Goal: Task Accomplishment & Management: Manage account settings

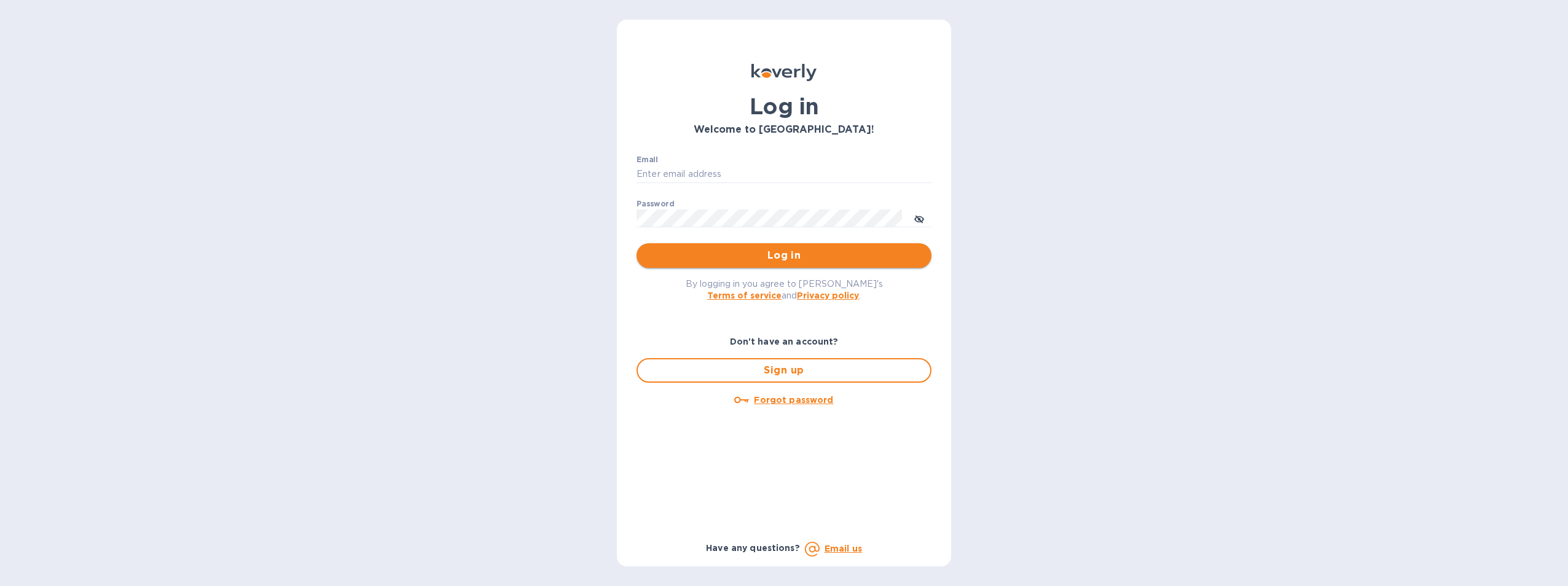
type input "[PERSON_NAME][EMAIL_ADDRESS][PERSON_NAME][PERSON_NAME][DOMAIN_NAME]"
click at [778, 260] on span "Log in" at bounding box center [783, 256] width 275 height 15
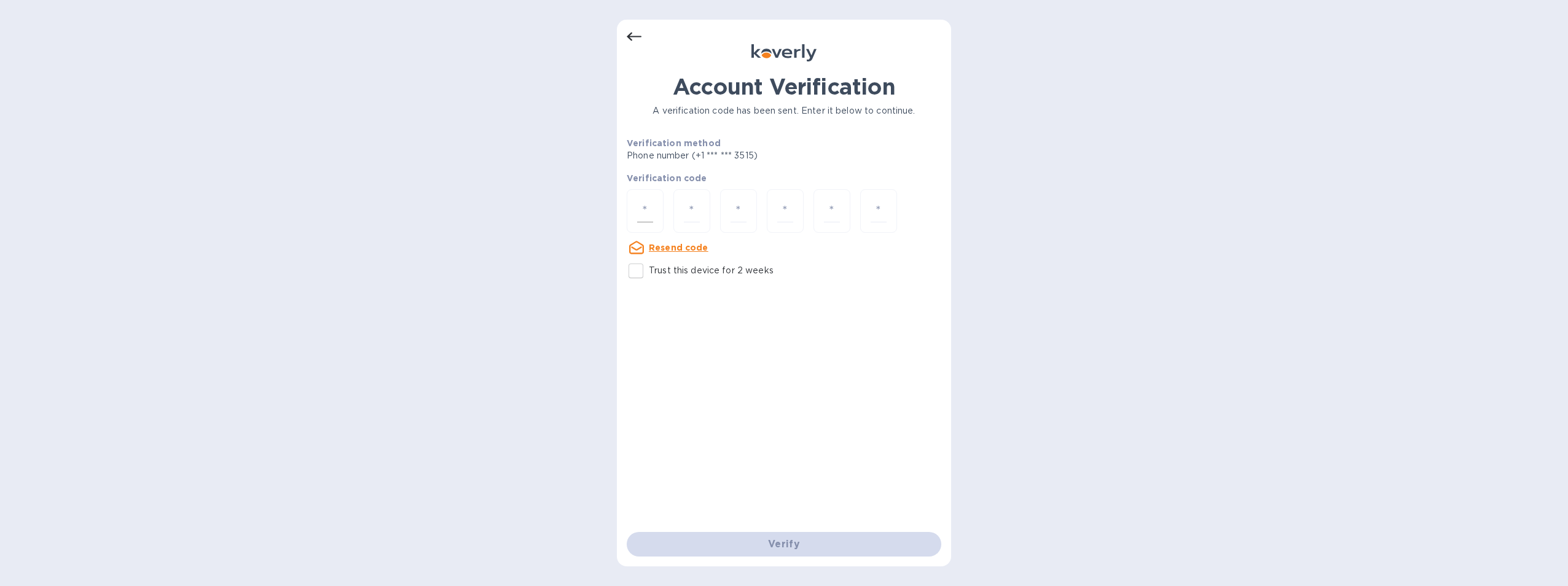
click at [644, 210] on input "number" at bounding box center [644, 211] width 16 height 23
type input "4"
type input "2"
type input "5"
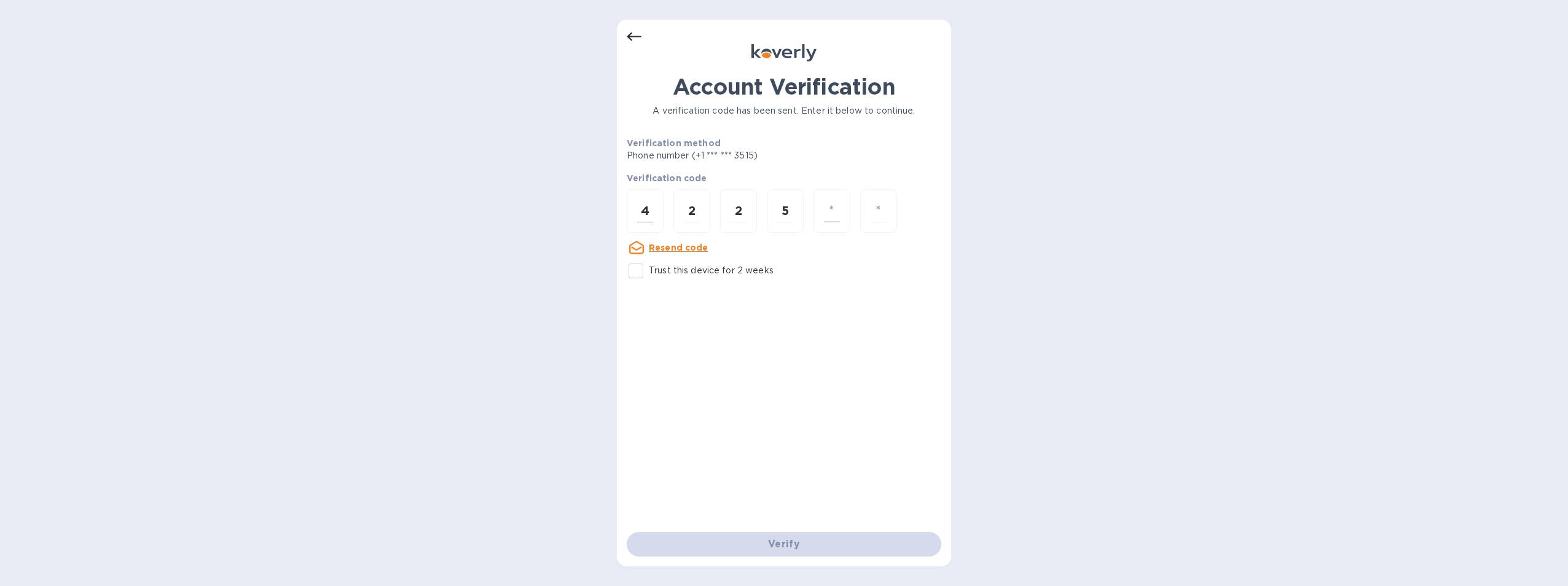
type input "0"
type input "1"
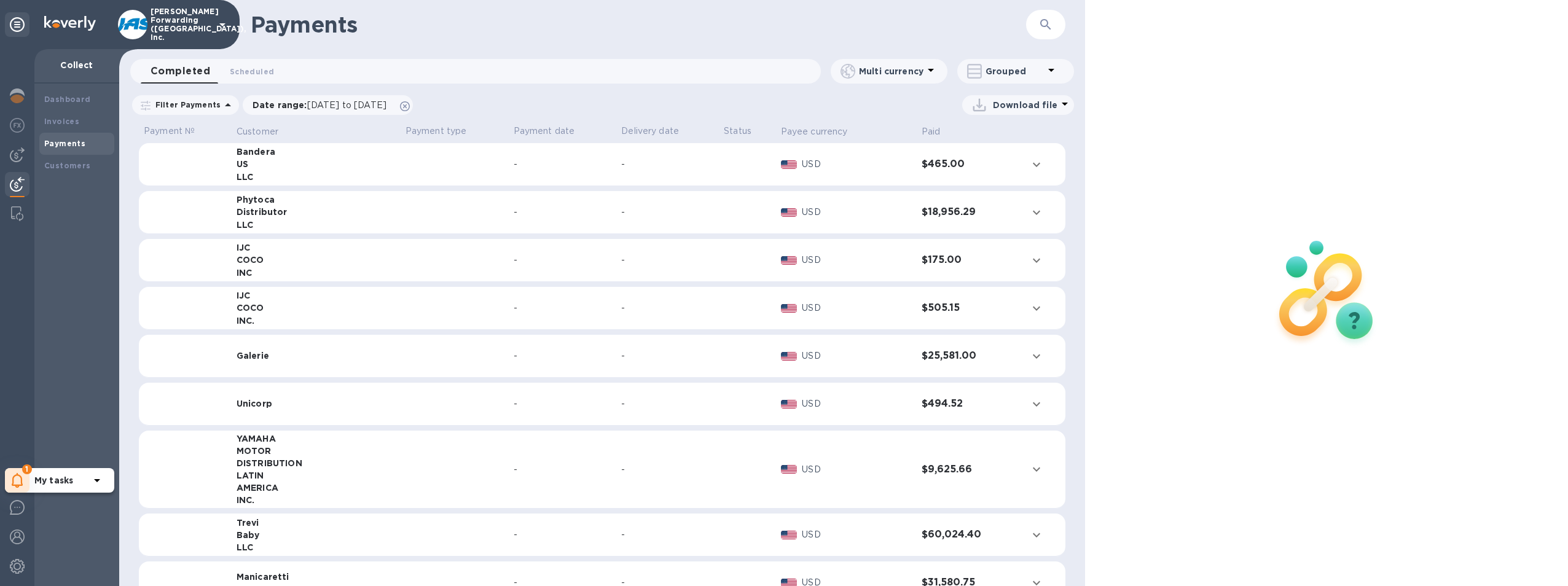
click at [22, 474] on icon at bounding box center [18, 481] width 12 height 15
click at [69, 212] on div "Dashboard Invoices Payments Customers" at bounding box center [76, 334] width 84 height 502
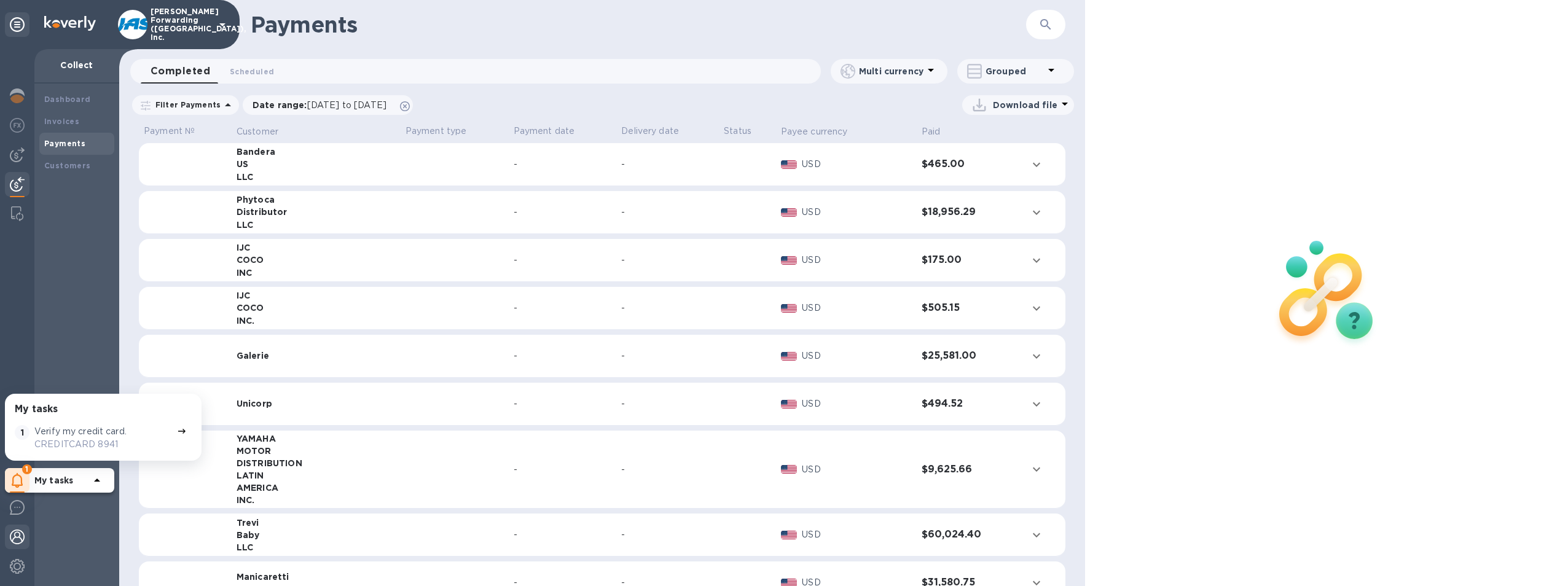
click at [22, 536] on img at bounding box center [18, 538] width 15 height 15
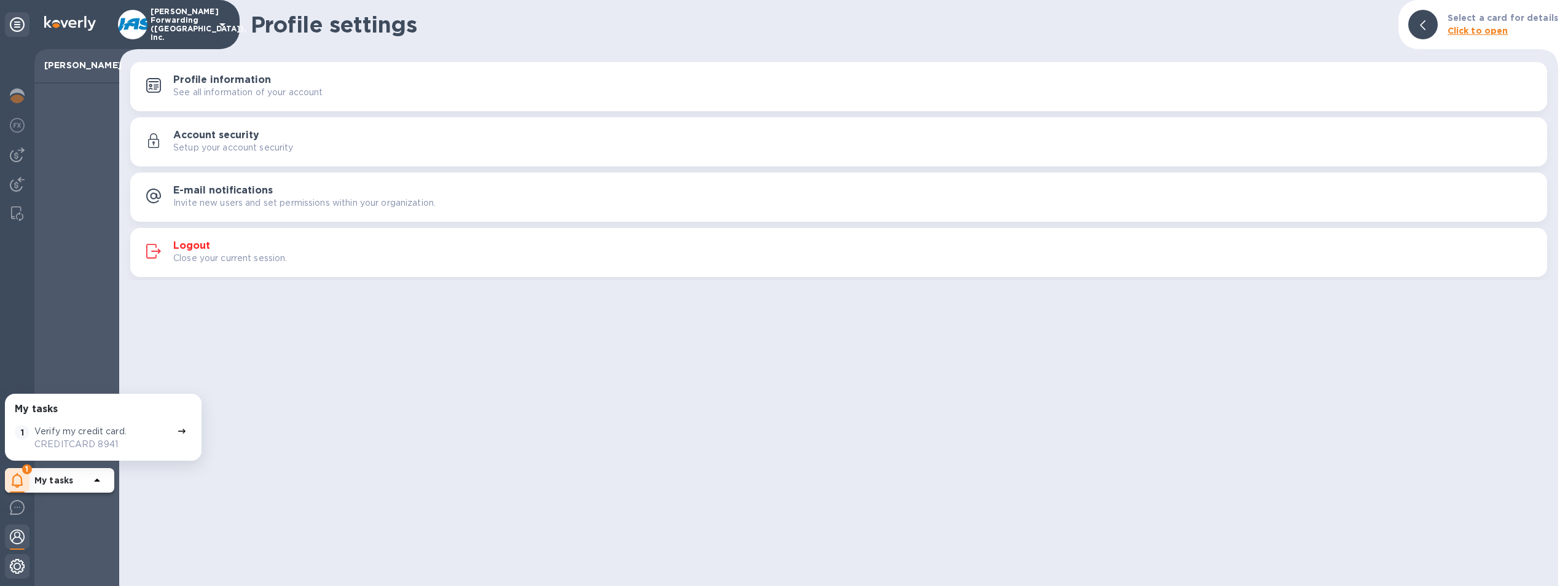
click at [23, 568] on img at bounding box center [18, 567] width 15 height 15
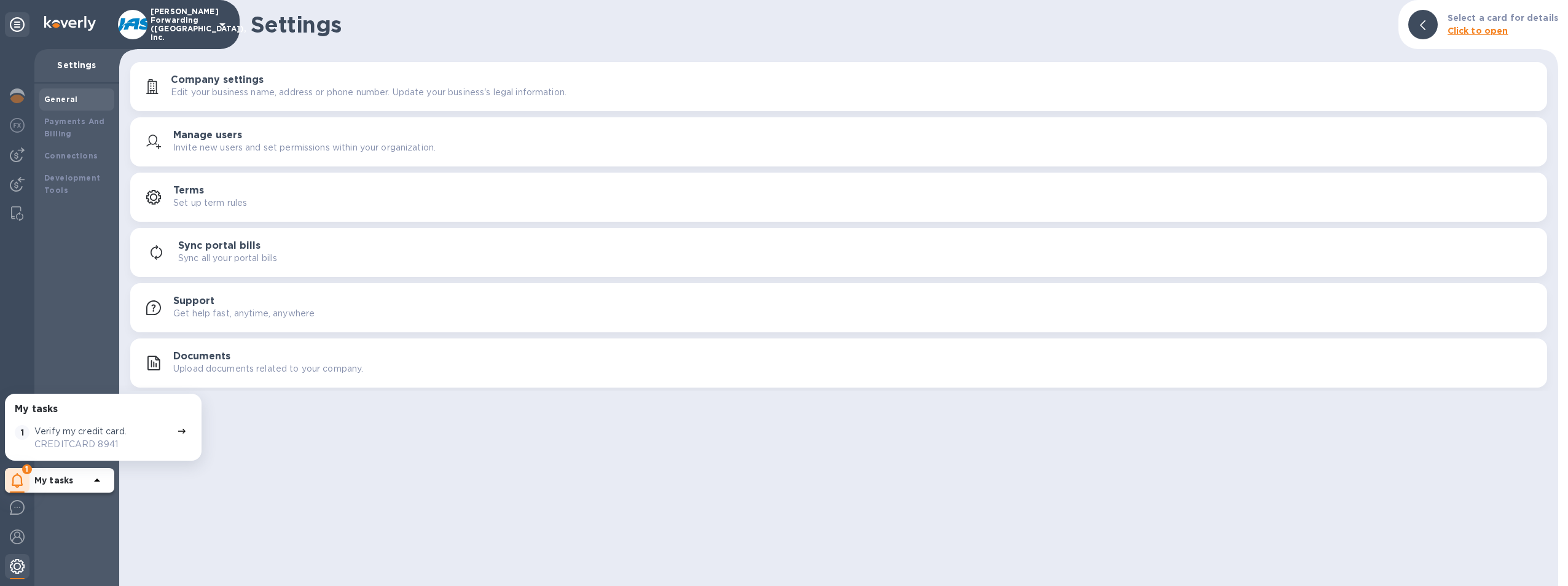
click at [20, 564] on img at bounding box center [18, 567] width 15 height 15
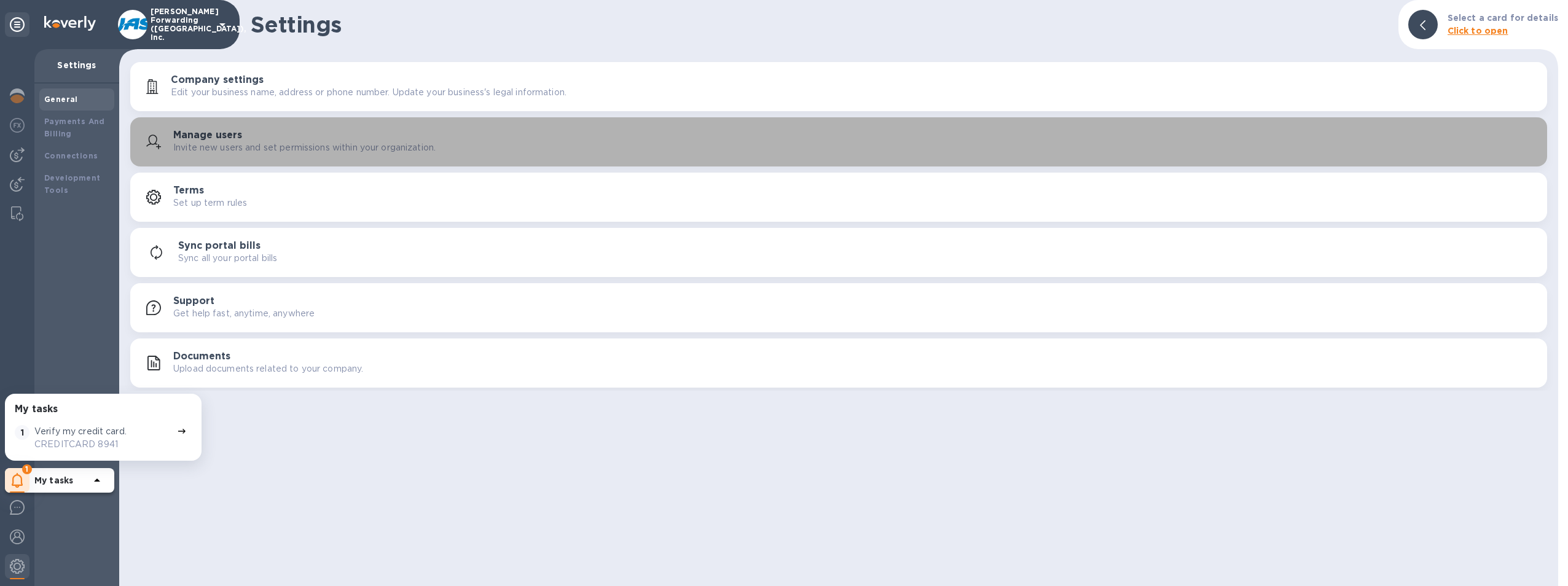
click at [247, 139] on div "Manage users Invite new users and set permissions within your organization." at bounding box center [855, 141] width 1364 height 24
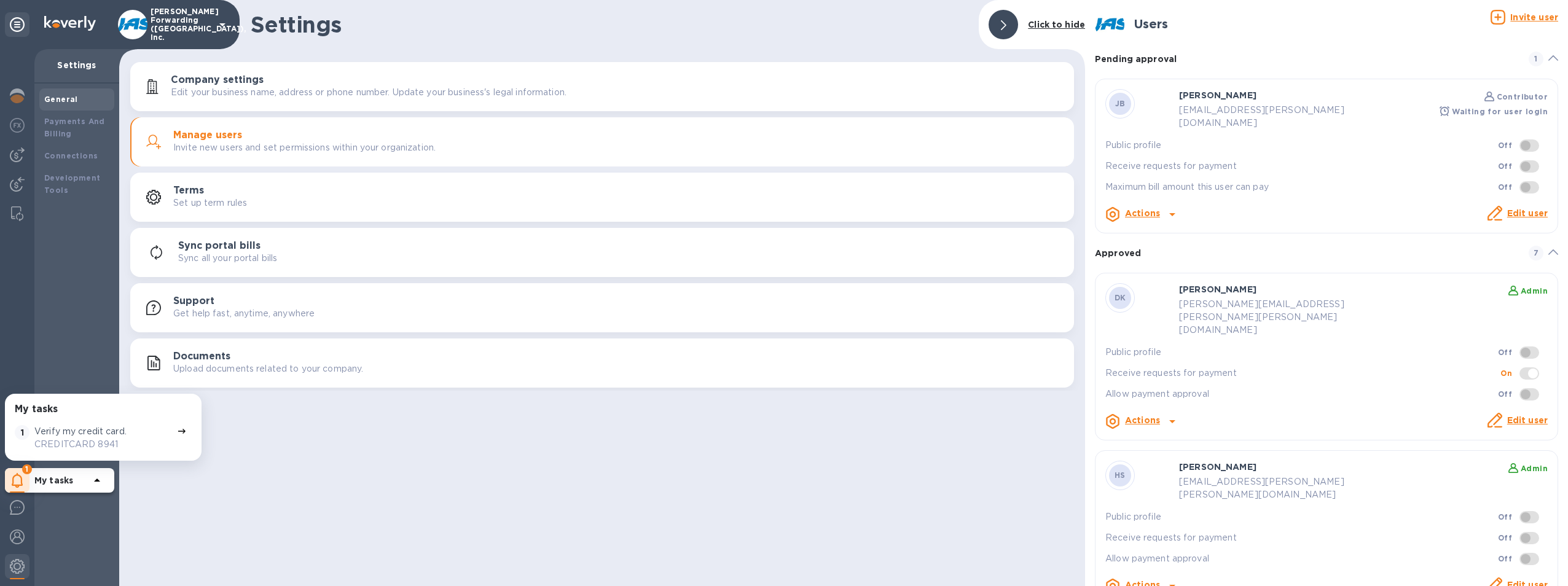
click at [1511, 111] on b "Waiting for user login" at bounding box center [1499, 111] width 96 height 9
click at [1168, 207] on icon at bounding box center [1173, 215] width 15 height 15
click at [1181, 255] on b "Send invite" at bounding box center [1163, 252] width 51 height 10
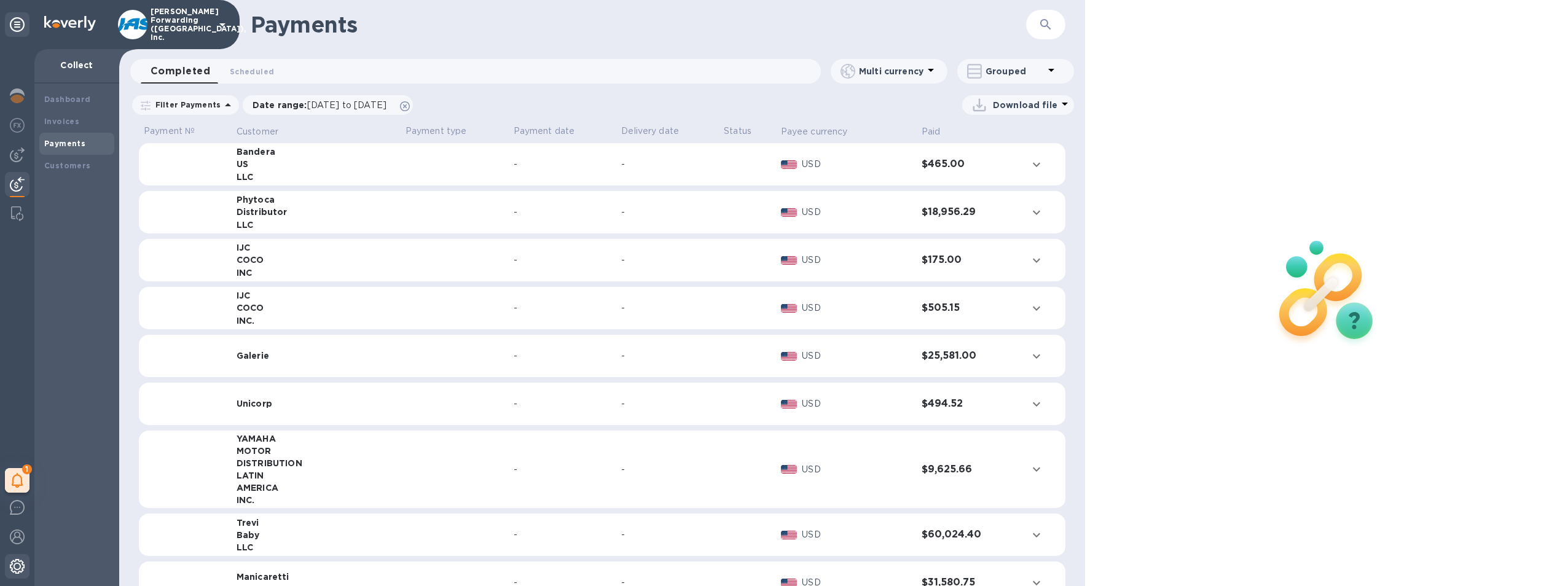
click at [24, 568] on img at bounding box center [18, 567] width 15 height 15
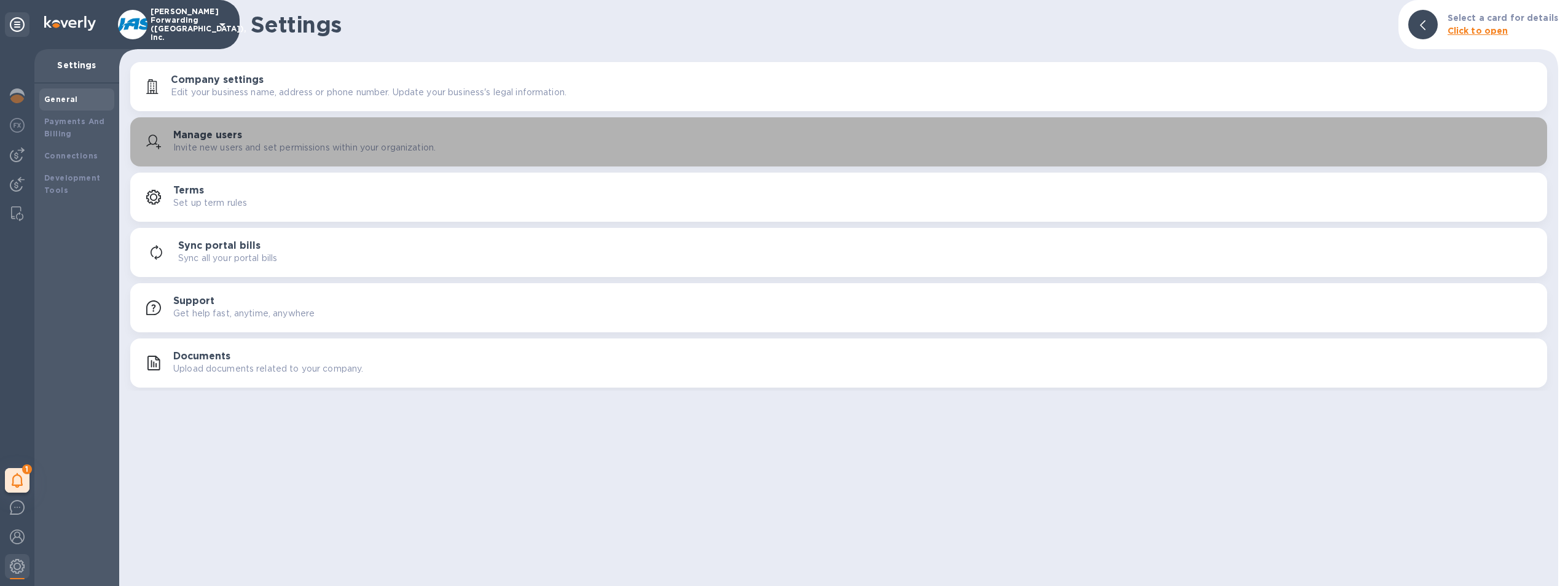
click at [470, 146] on div "Manage users Invite new users and set permissions within your organization." at bounding box center [855, 141] width 1364 height 24
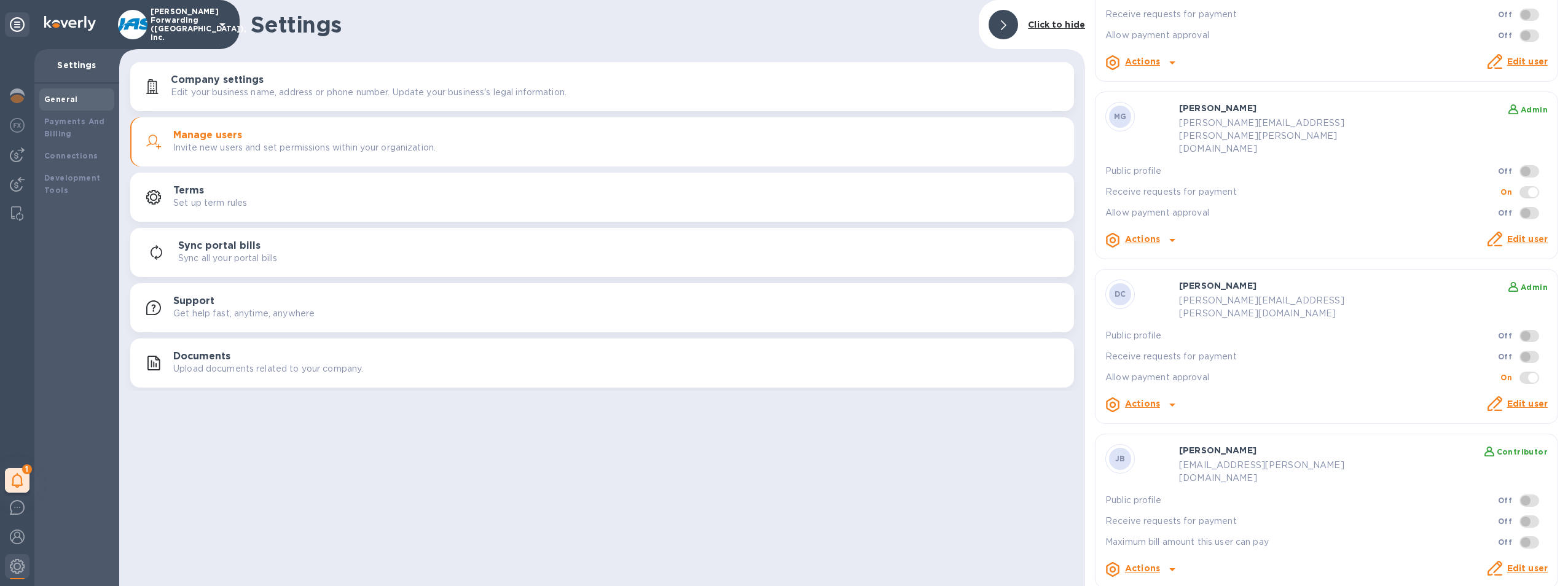
scroll to position [369, 0]
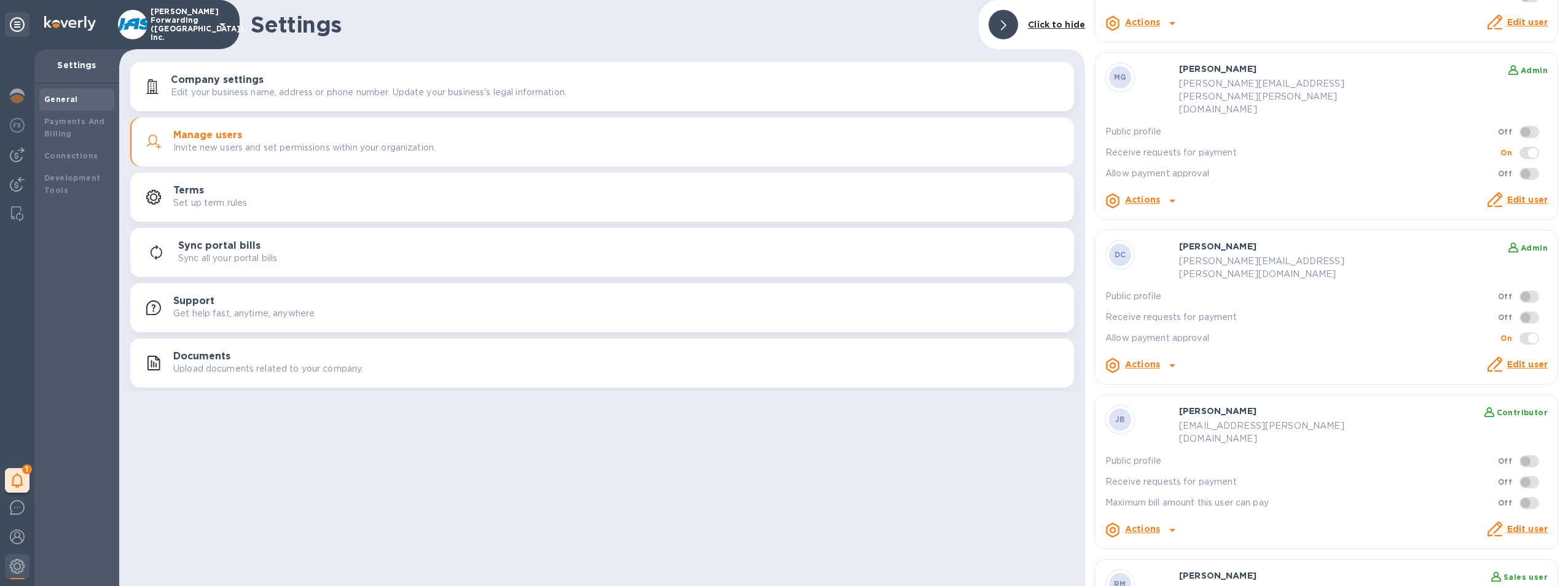
click at [1172, 529] on icon at bounding box center [1172, 531] width 6 height 3
click at [1254, 429] on div at bounding box center [784, 293] width 1568 height 586
